Goal: Contribute content

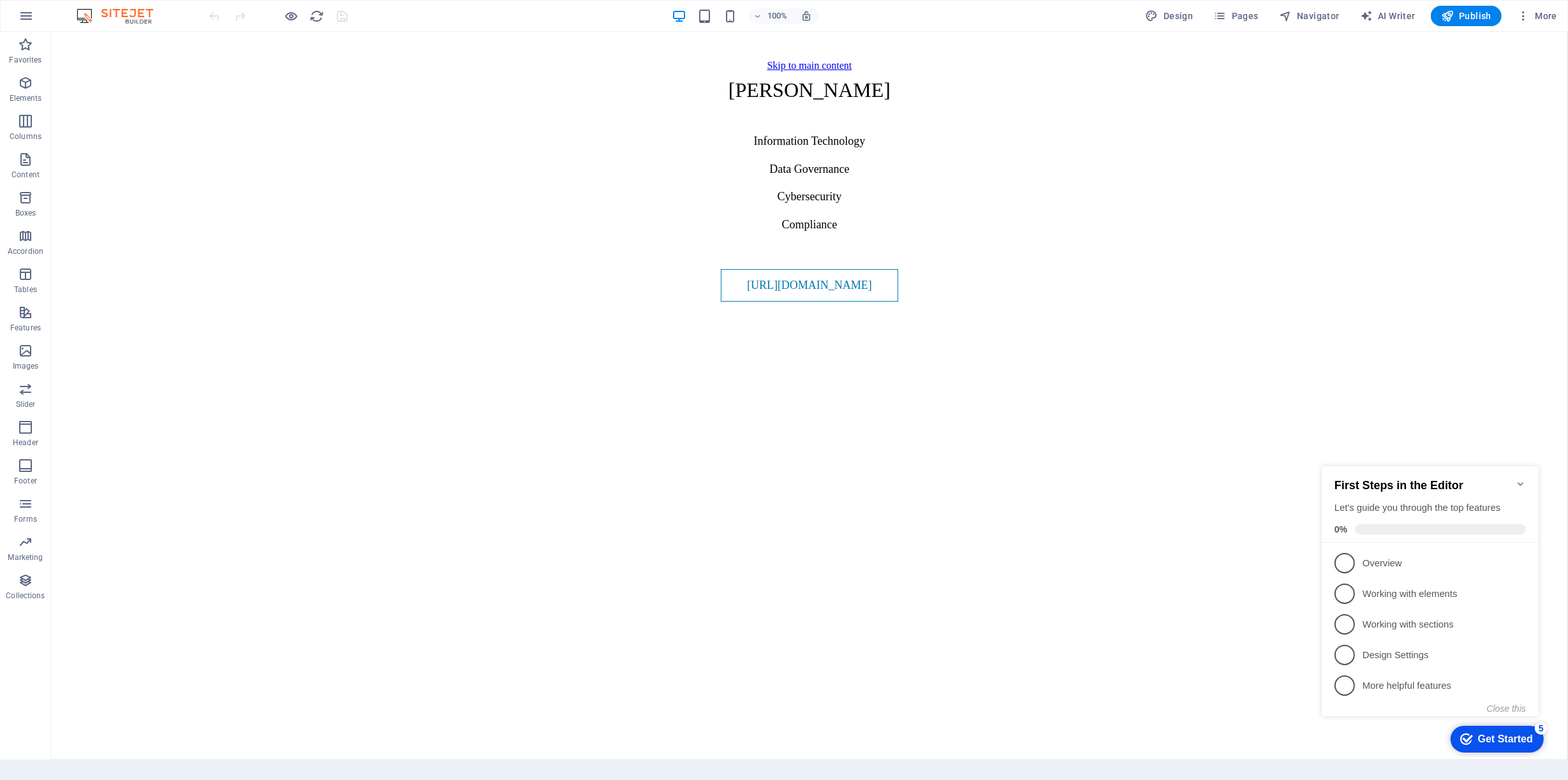
click at [1517, 478] on icon "Minimize checklist" at bounding box center [1520, 483] width 10 height 10
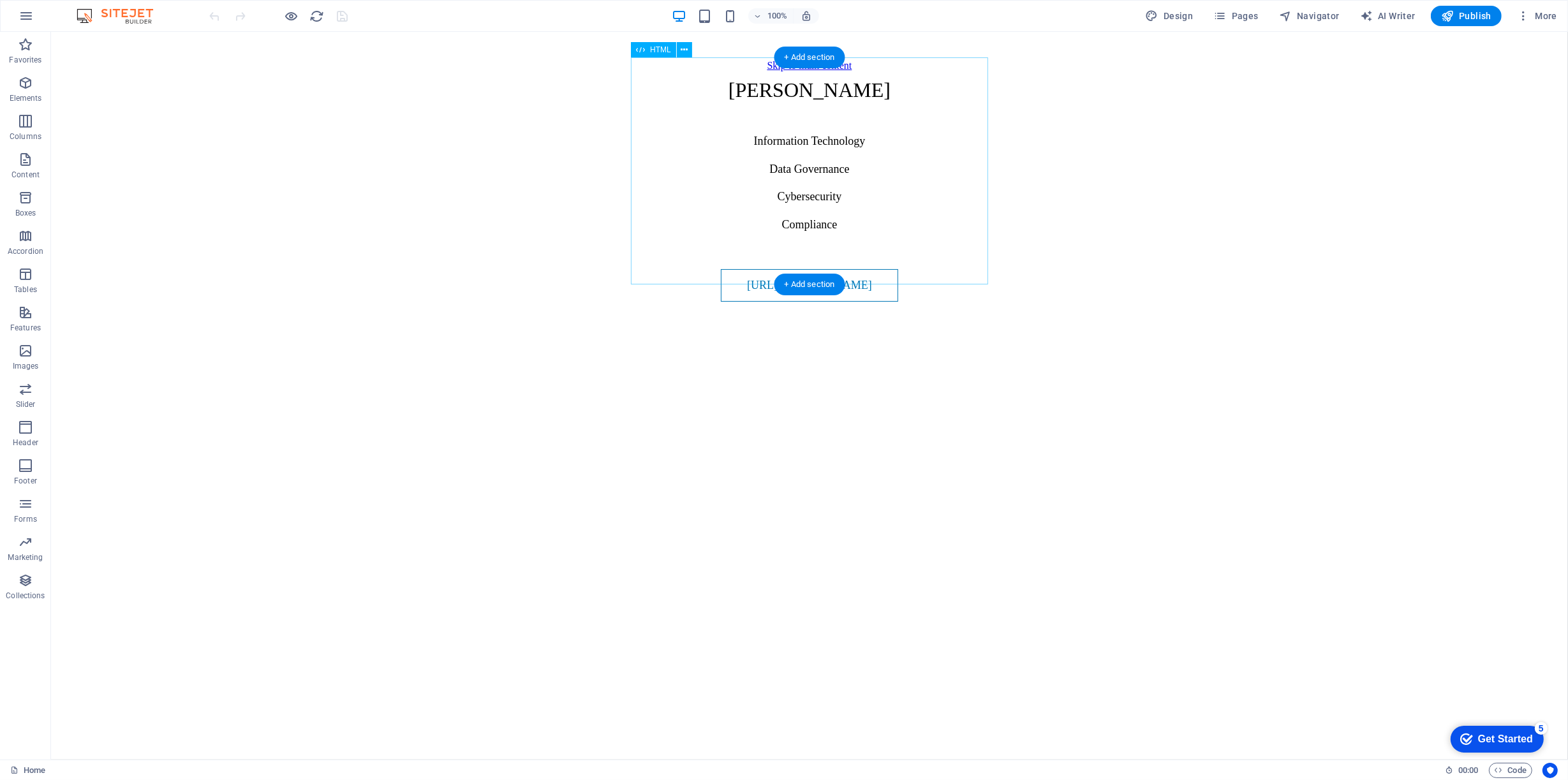
click at [867, 270] on div "Sean Nikbosh Sean Nikbosh Information Technology Data Governance Cybersecurity …" at bounding box center [809, 187] width 383 height 227
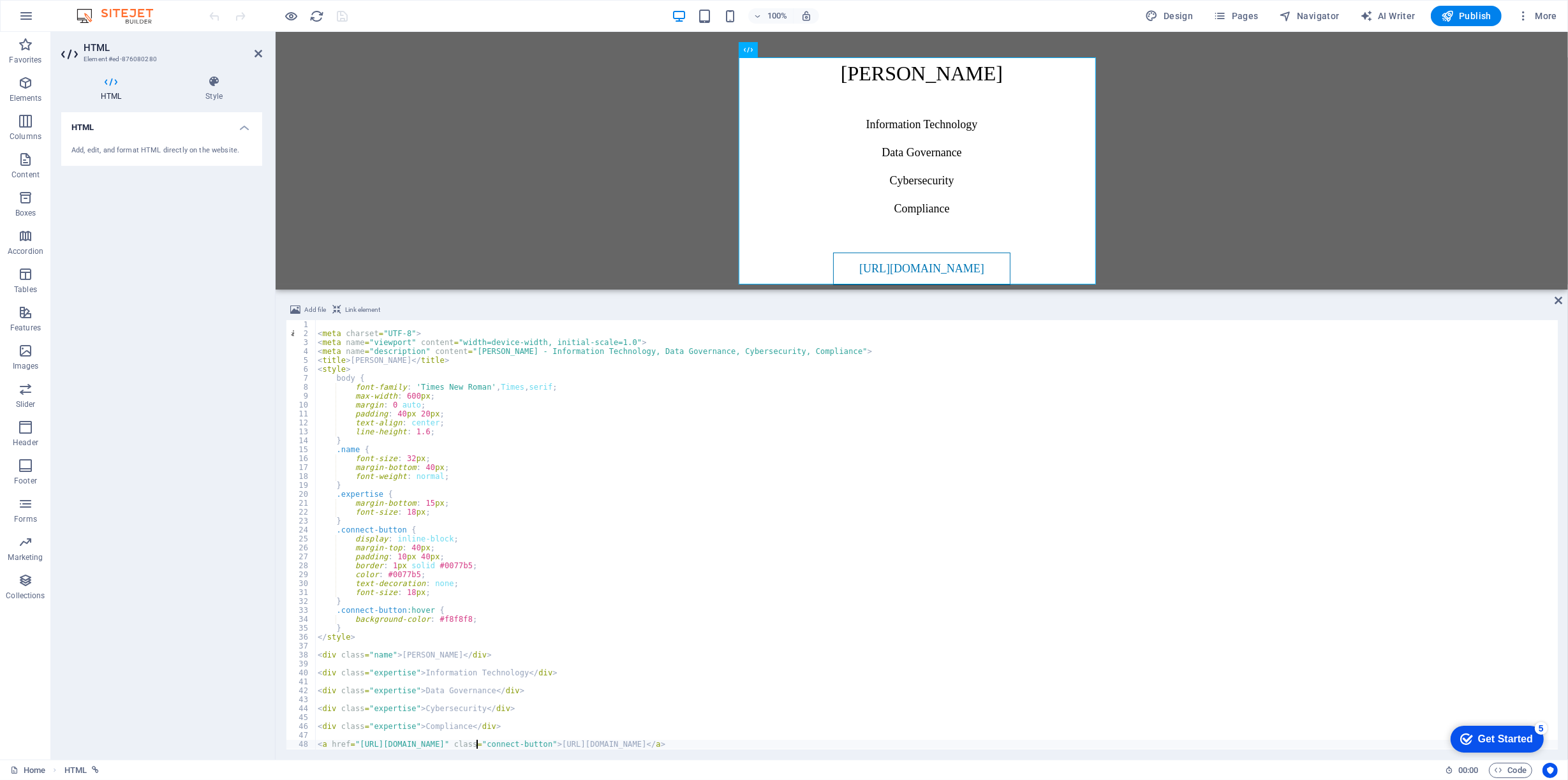
click at [477, 746] on div "< meta charset = "UTF-8" > < meta name = "viewport" content = "width=device-wid…" at bounding box center [937, 544] width 1243 height 447
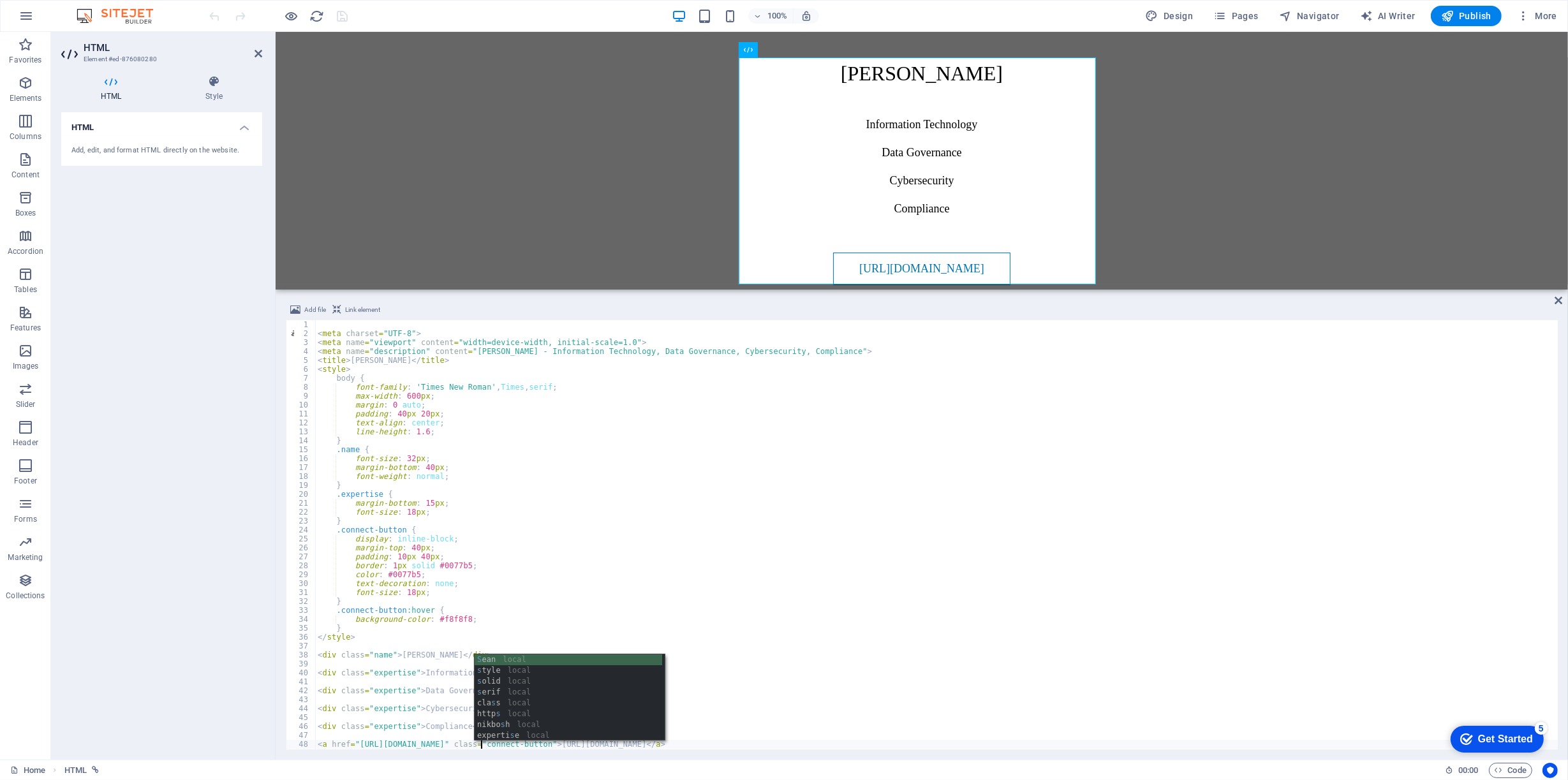
scroll to position [0, 13]
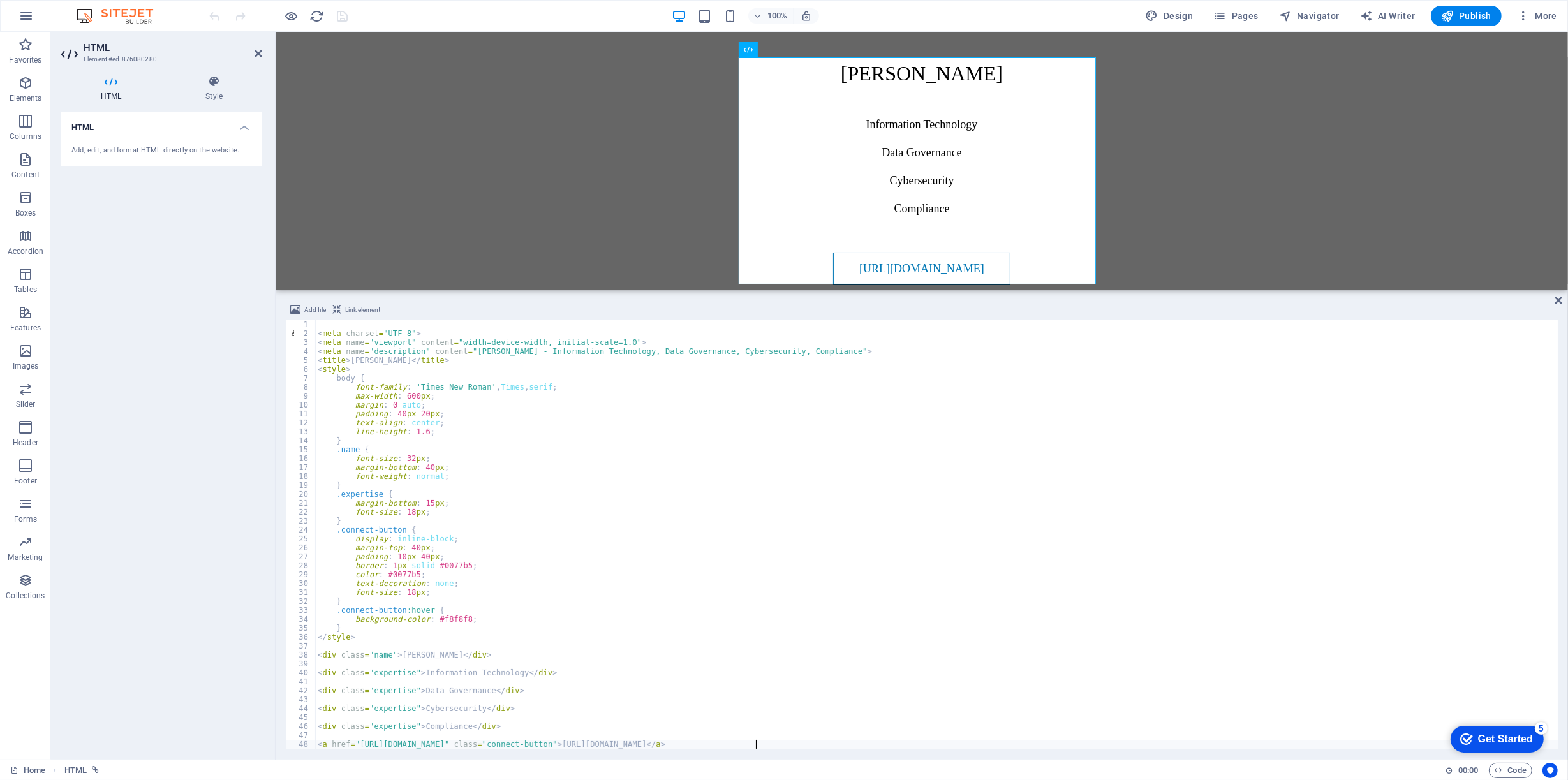
click at [759, 742] on div "< meta charset = "UTF-8" > < meta name = "viewport" content = "width=device-wid…" at bounding box center [937, 544] width 1243 height 447
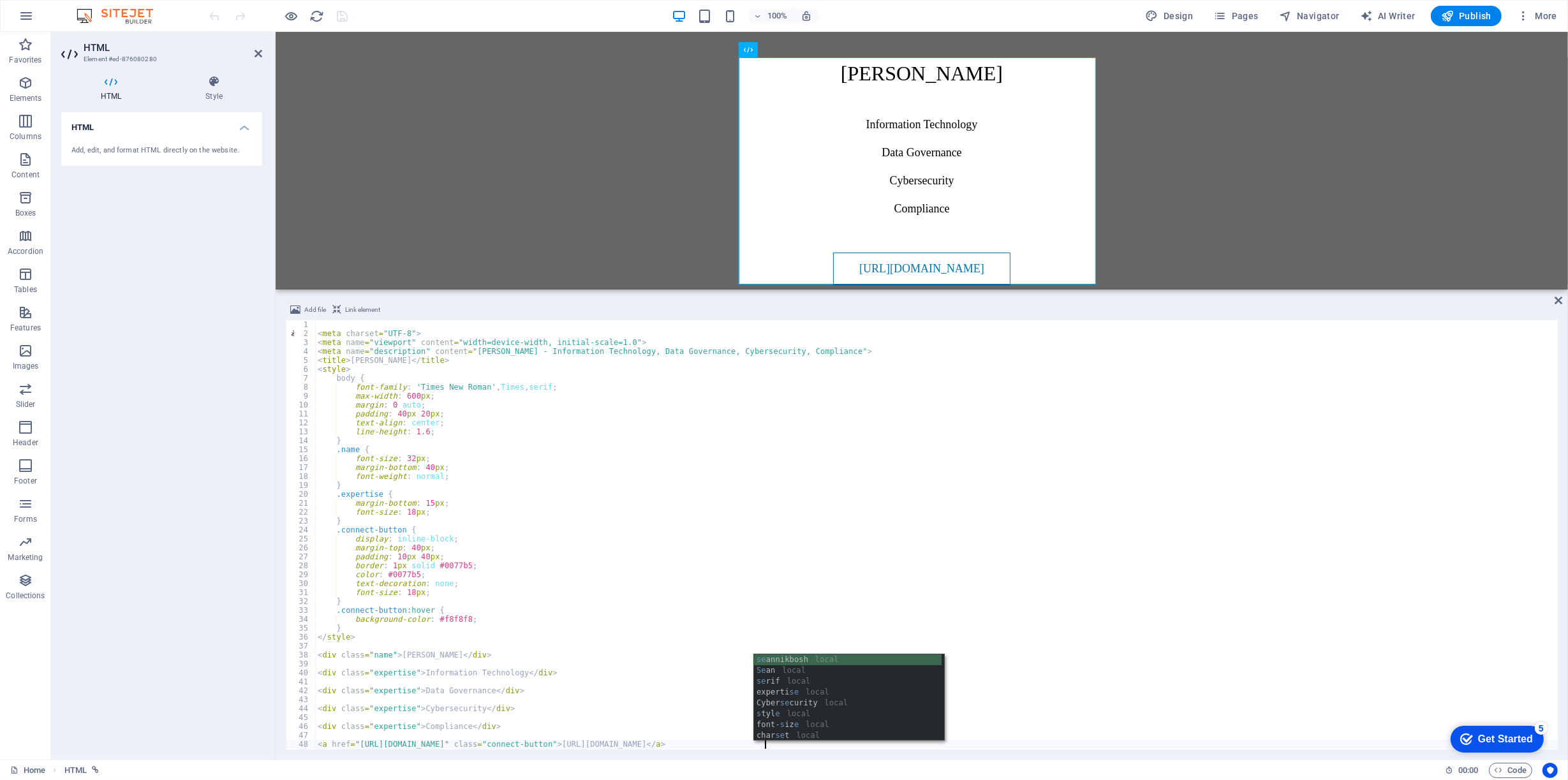
scroll to position [0, 36]
click at [763, 582] on div "< meta charset = "UTF-8" > < meta name = "viewport" content = "width=device-wid…" at bounding box center [937, 544] width 1243 height 447
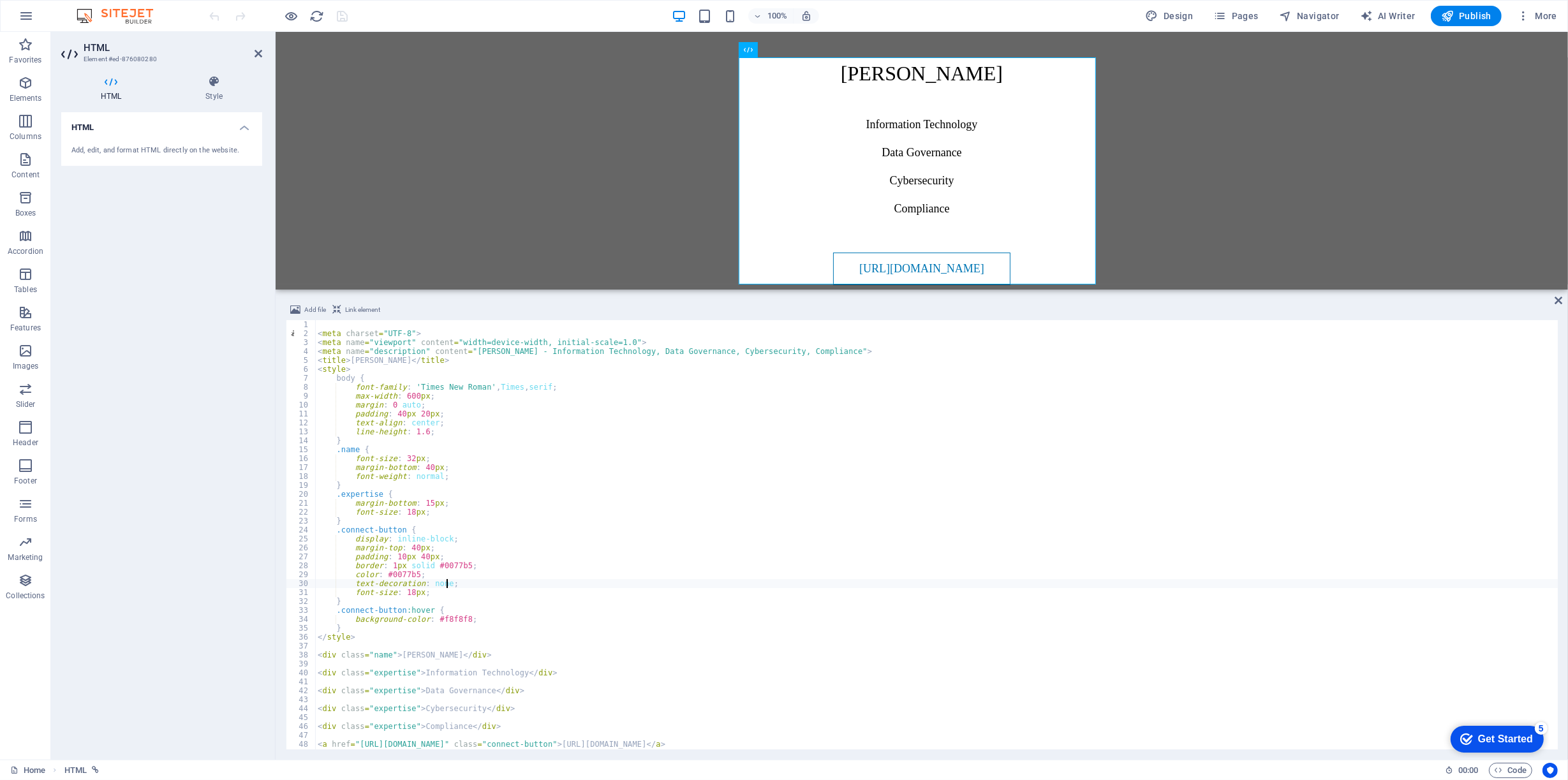
type textarea "text-decoration: none;"
click at [1468, 13] on span "Publish" at bounding box center [1466, 16] width 50 height 13
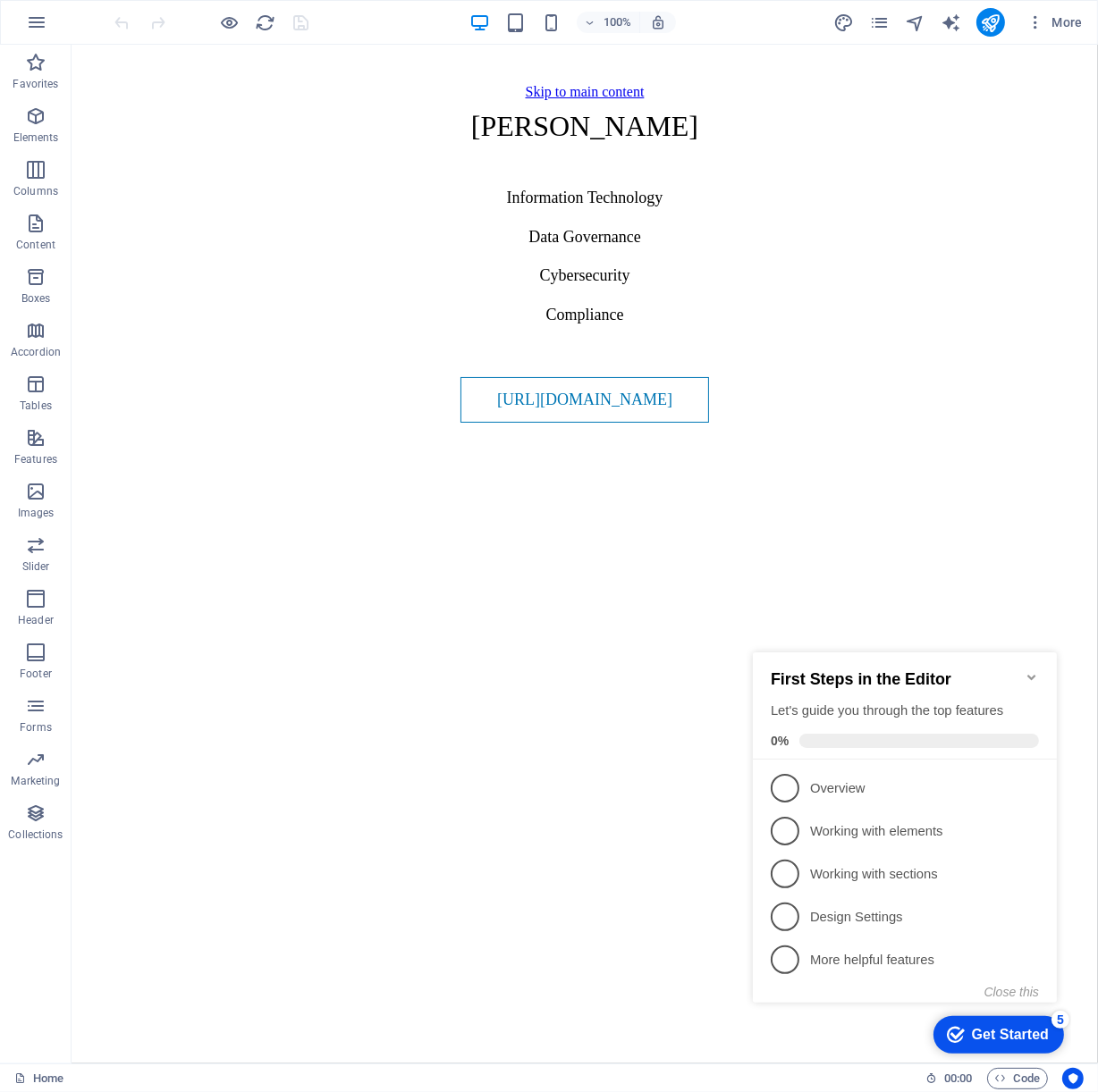
click at [1024, 669] on icon "Minimize checklist" at bounding box center [1030, 675] width 14 height 14
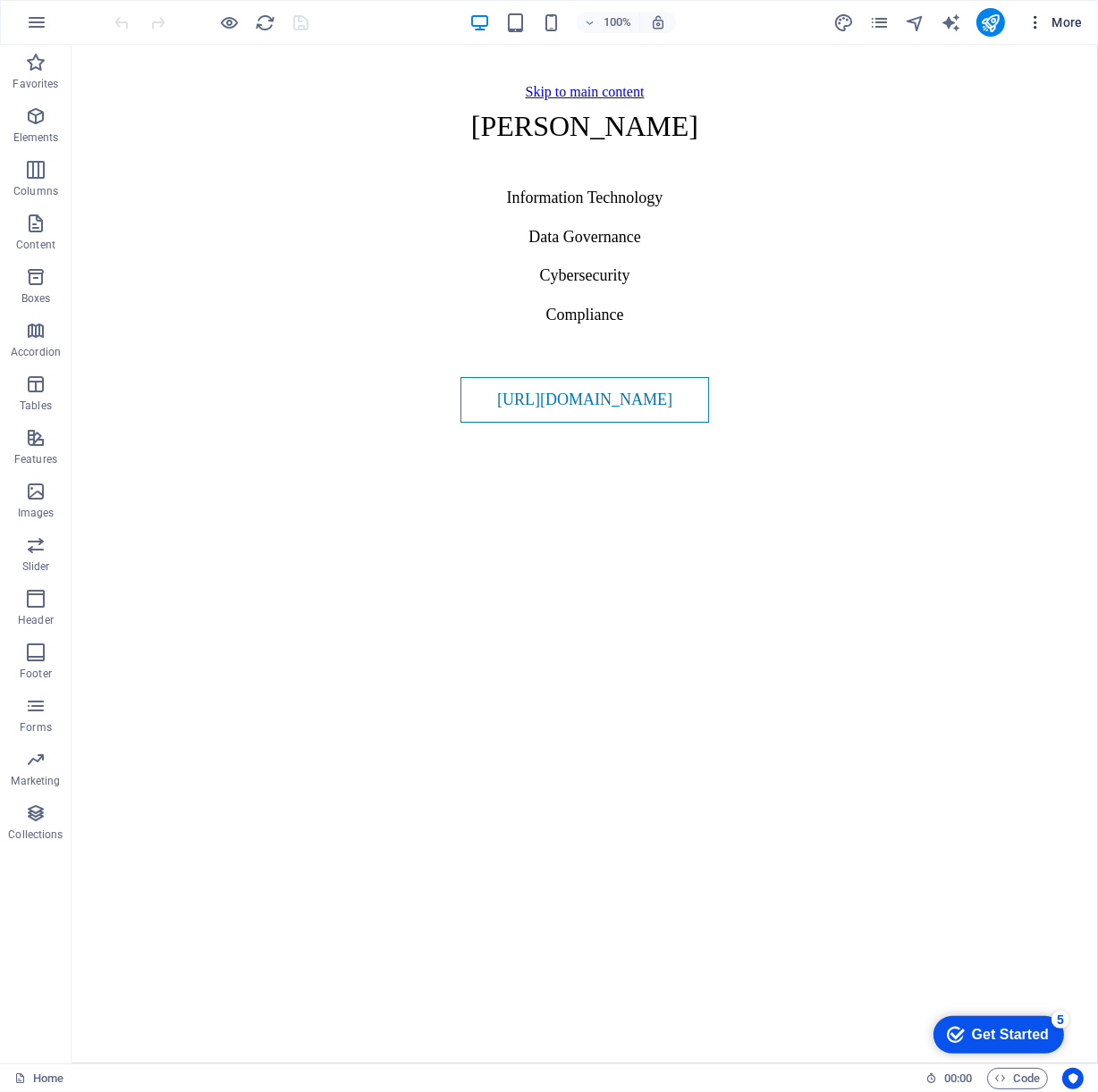
click at [1051, 18] on span "More" at bounding box center [1054, 22] width 56 height 18
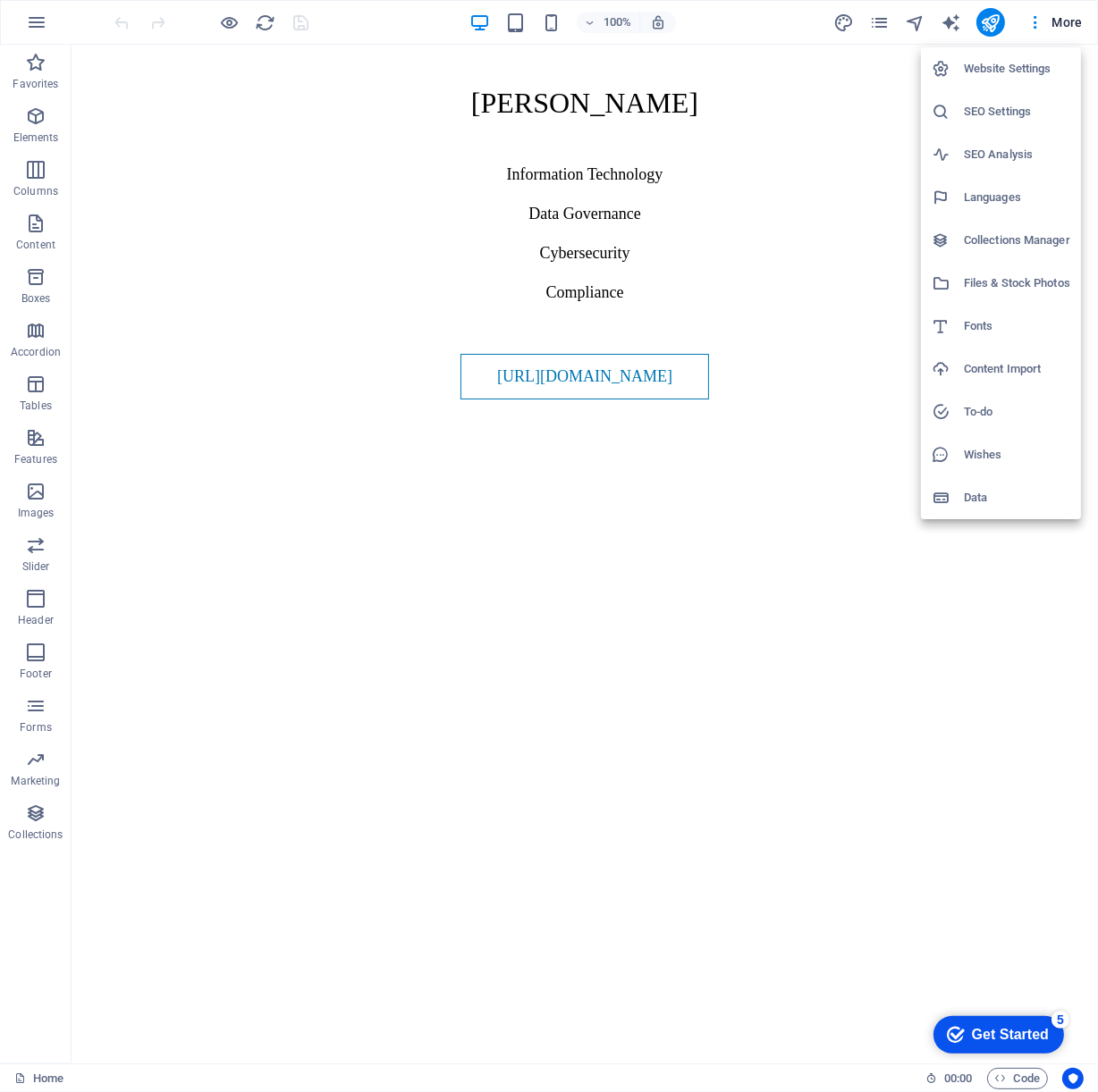
click at [977, 105] on h6 "SEO Settings" at bounding box center [1017, 111] width 106 height 21
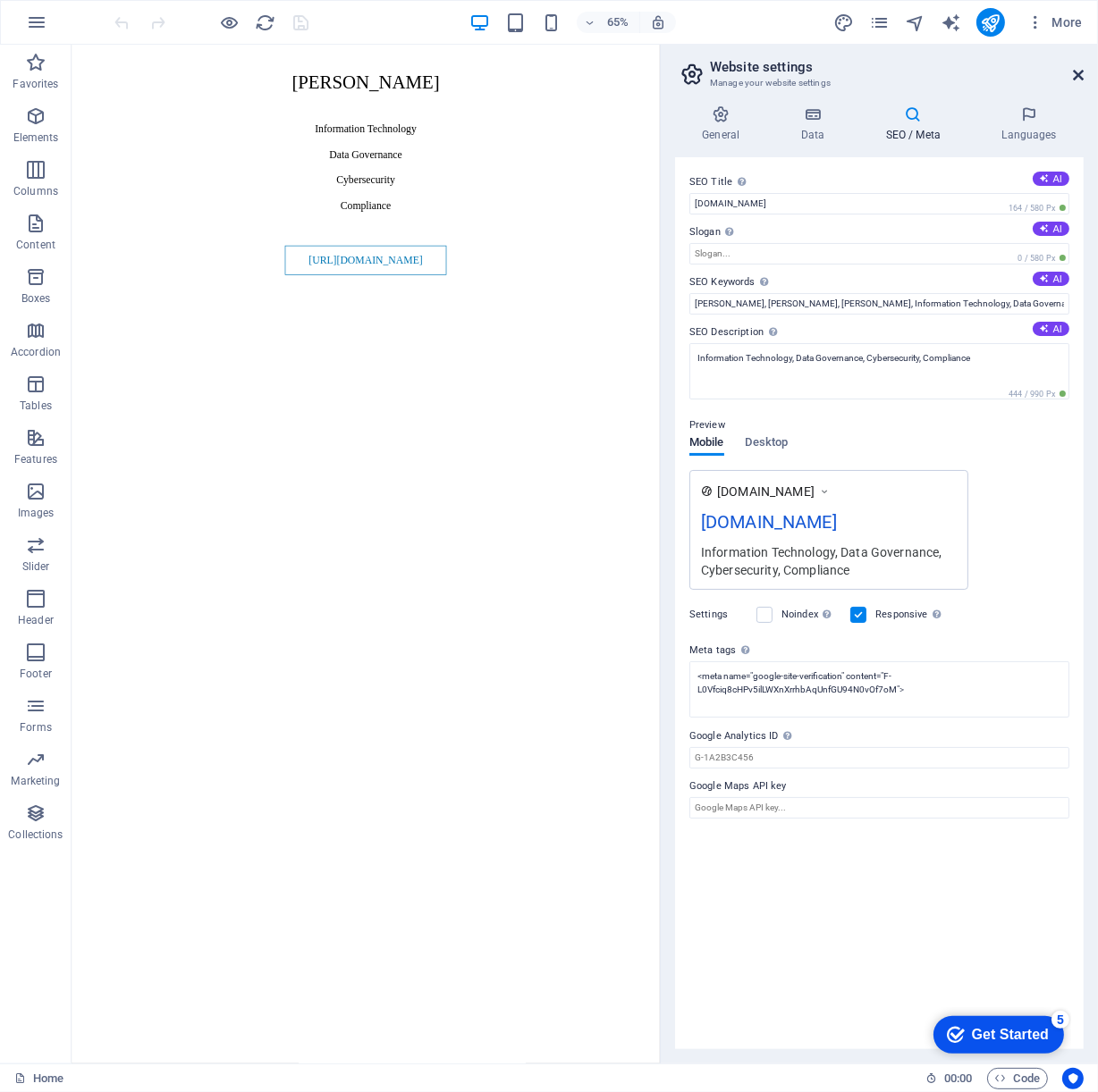
click at [1076, 74] on icon at bounding box center [1079, 75] width 11 height 14
